Goal: Navigation & Orientation: Find specific page/section

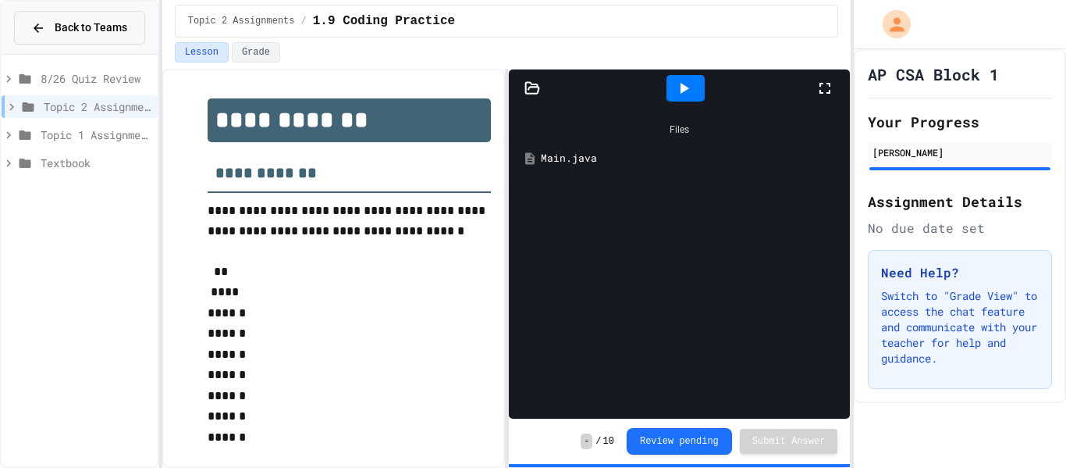
click at [92, 16] on button "Back to Teams" at bounding box center [79, 28] width 131 height 34
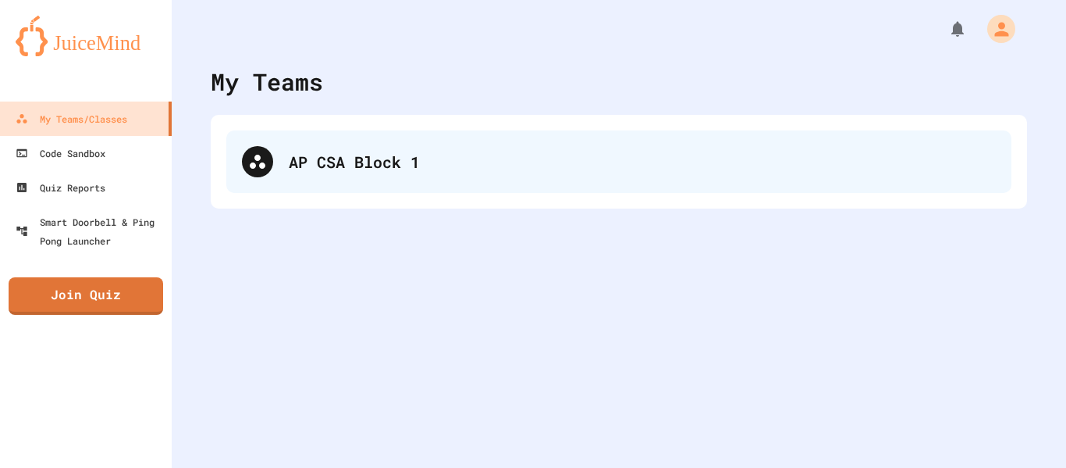
click at [471, 154] on div "AP CSA Block 1" at bounding box center [642, 161] width 707 height 23
